Goal: Task Accomplishment & Management: Complete application form

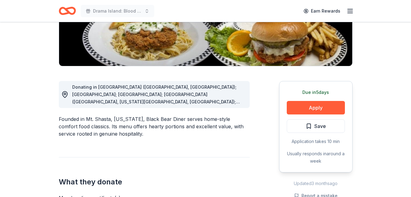
scroll to position [70, 0]
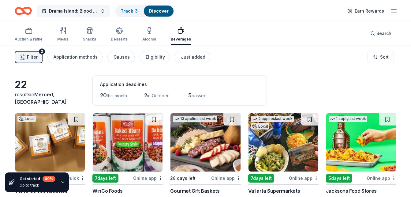
click at [100, 10] on button "Drama Island: Blood vs. Water" at bounding box center [74, 11] width 74 height 12
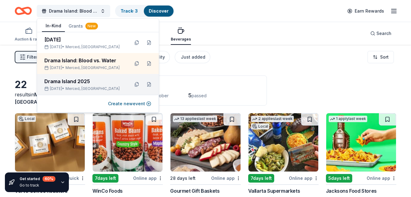
click at [85, 80] on div "Drama Island 2025" at bounding box center [84, 81] width 80 height 7
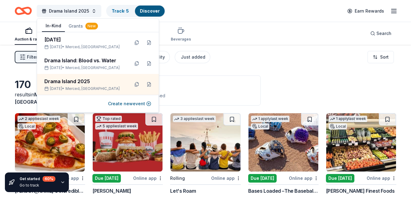
click at [233, 18] on div "Drama Island 2025 Track · 5 Discover Earn Rewards" at bounding box center [206, 11] width 382 height 14
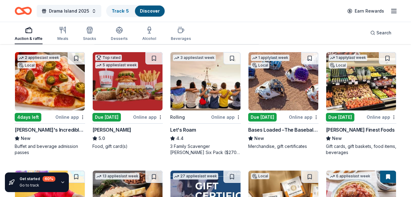
scroll to position [61, 0]
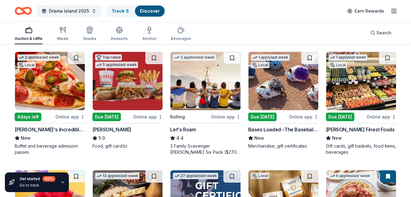
click at [290, 131] on div "Bases Loaded –The Baseball and Softball Superstore" at bounding box center [283, 129] width 70 height 7
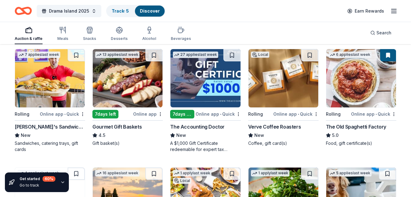
scroll to position [184, 0]
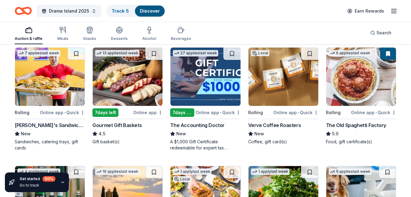
click at [289, 98] on img at bounding box center [284, 76] width 70 height 58
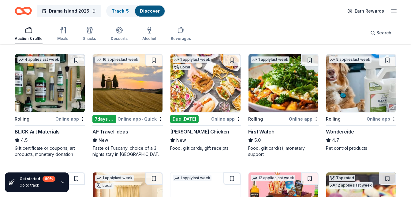
scroll to position [306, 0]
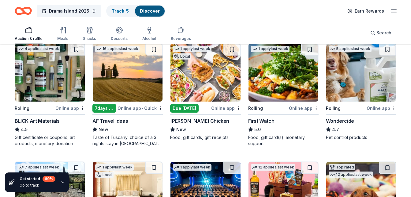
click at [44, 131] on div "4.5" at bounding box center [50, 129] width 70 height 7
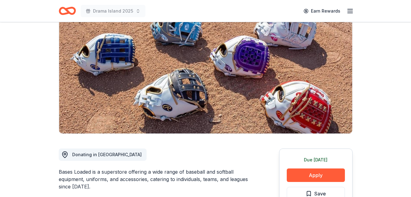
scroll to position [61, 0]
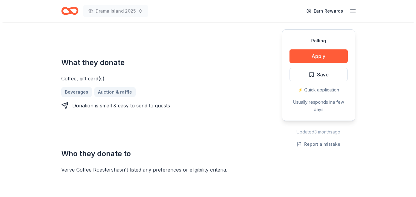
scroll to position [214, 0]
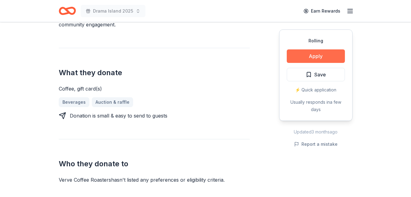
click at [315, 57] on button "Apply" at bounding box center [316, 55] width 58 height 13
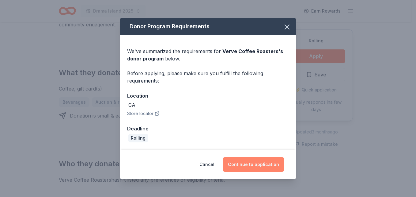
click at [257, 162] on button "Continue to application" at bounding box center [253, 164] width 61 height 15
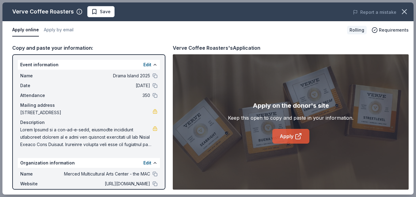
click at [289, 135] on link "Apply" at bounding box center [290, 136] width 37 height 15
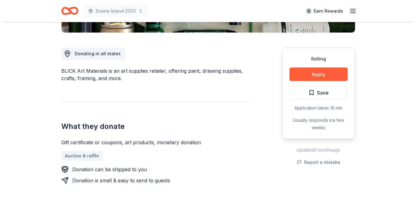
scroll to position [153, 0]
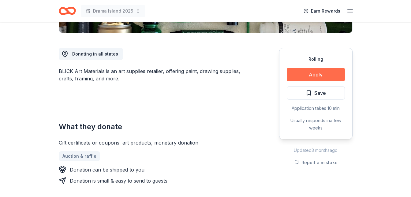
click at [315, 77] on button "Apply" at bounding box center [316, 74] width 58 height 13
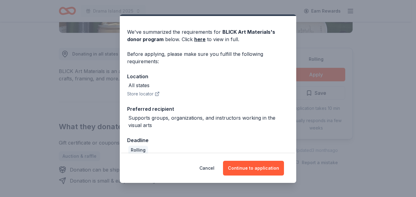
scroll to position [24, 0]
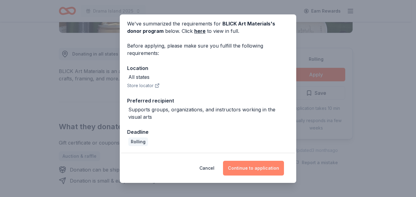
click at [261, 167] on button "Continue to application" at bounding box center [253, 168] width 61 height 15
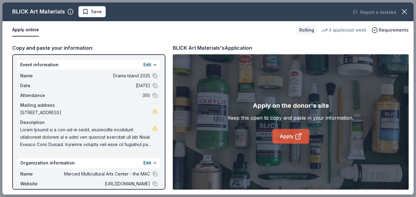
click at [292, 135] on link "Apply" at bounding box center [290, 136] width 37 height 15
